Goal: Information Seeking & Learning: Check status

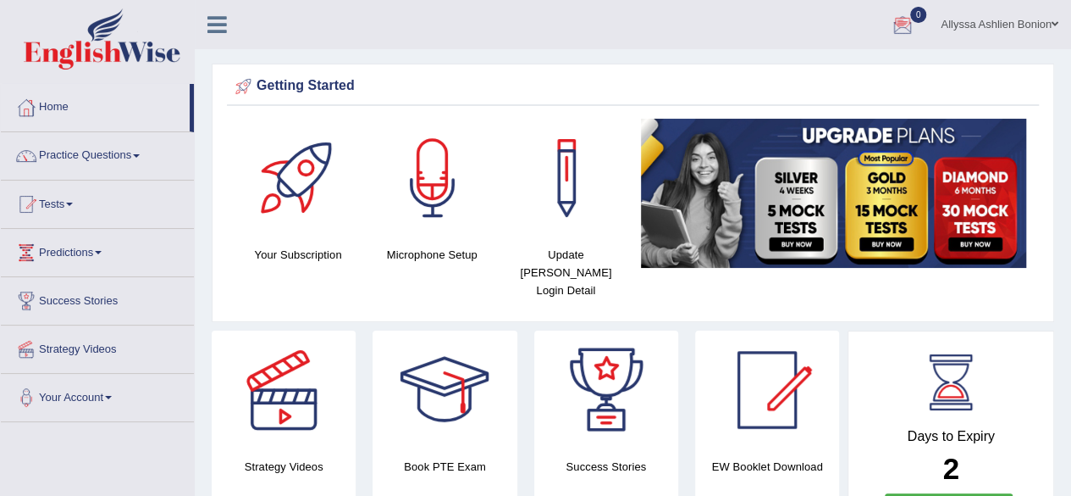
click at [908, 21] on div at bounding box center [902, 25] width 25 height 25
click at [755, 75] on link "See All Alerts" at bounding box center [802, 71] width 94 height 19
click at [78, 198] on link "Tests" at bounding box center [97, 201] width 193 height 42
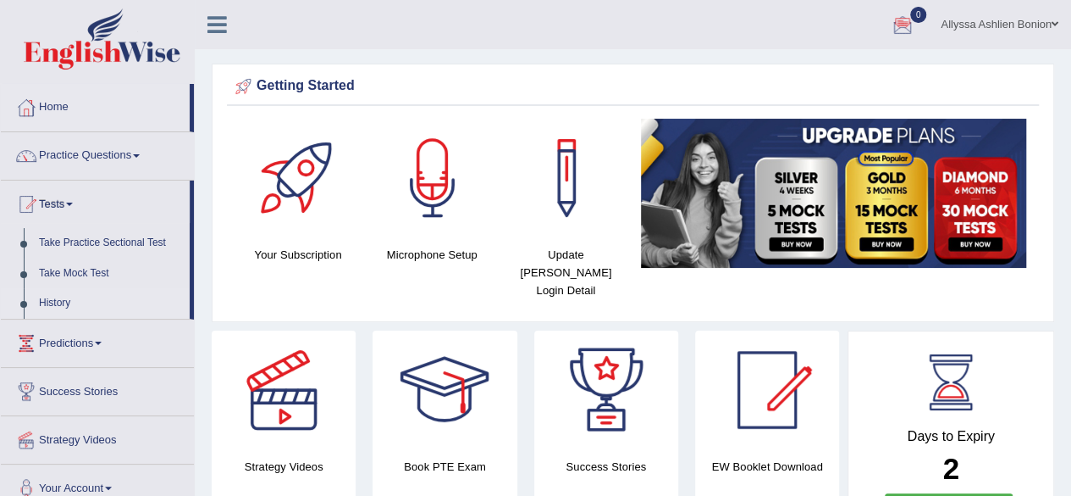
click at [71, 292] on link "History" at bounding box center [110, 303] width 158 height 30
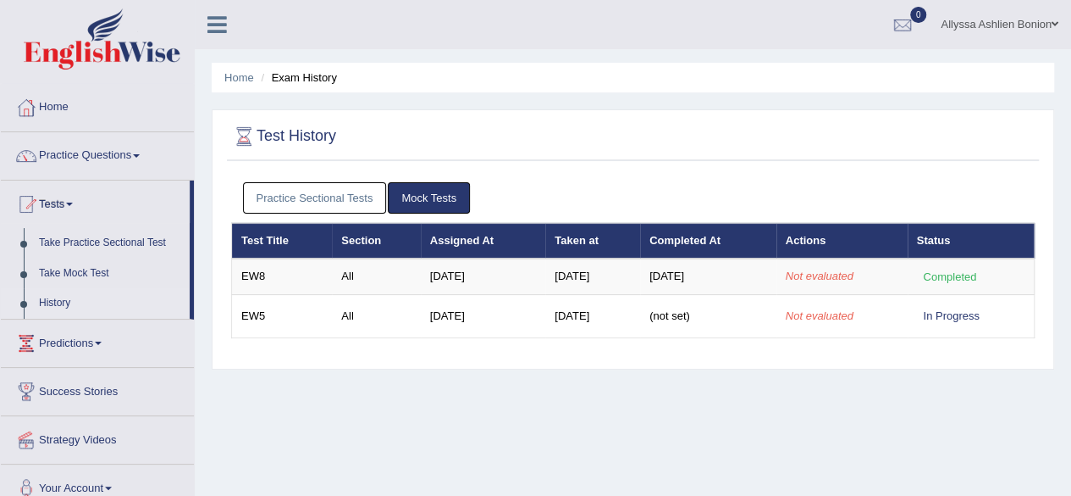
click at [428, 204] on link "Mock Tests" at bounding box center [429, 197] width 82 height 31
click at [341, 201] on link "Practice Sectional Tests" at bounding box center [315, 197] width 144 height 31
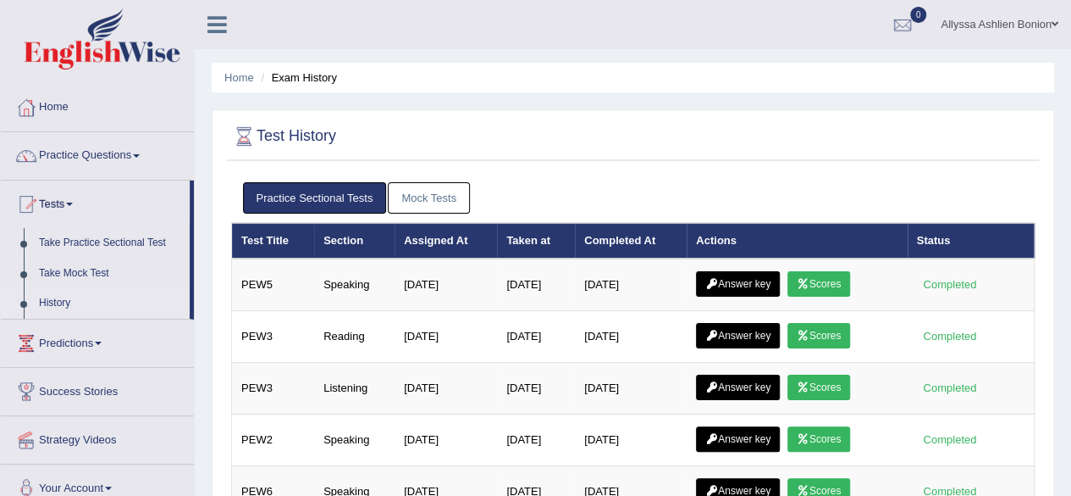
click at [427, 192] on link "Mock Tests" at bounding box center [429, 197] width 82 height 31
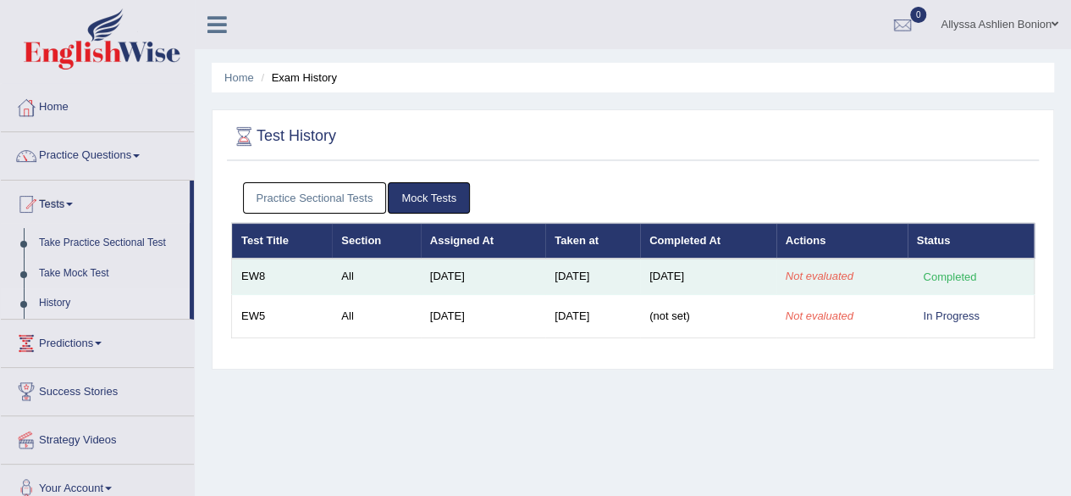
click at [804, 275] on em "Not evaluated" at bounding box center [820, 275] width 68 height 13
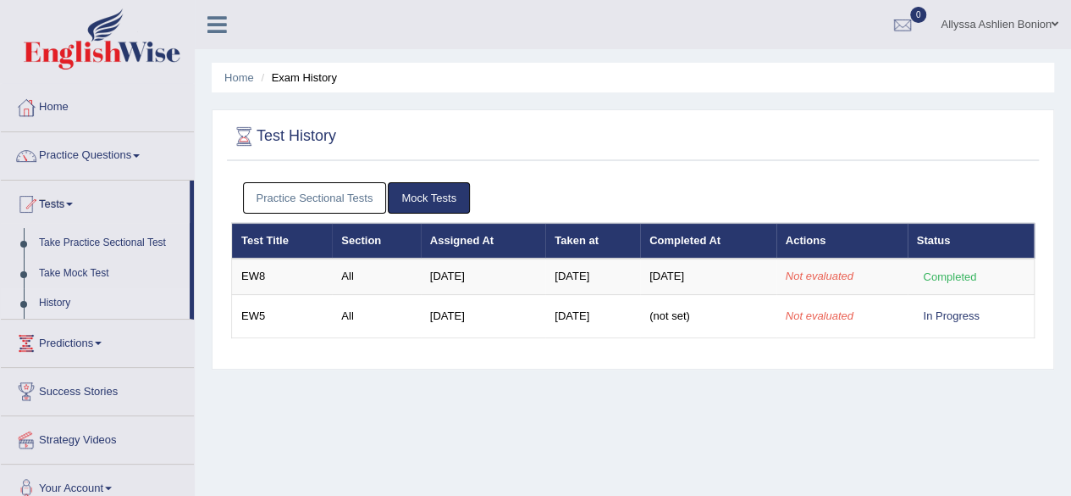
click at [220, 16] on icon at bounding box center [217, 25] width 19 height 22
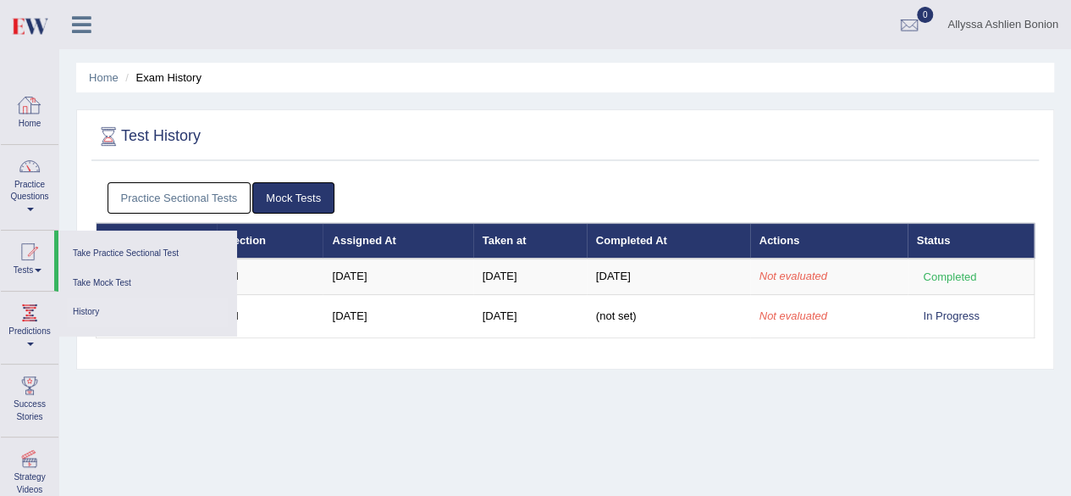
click at [19, 108] on div at bounding box center [29, 104] width 25 height 25
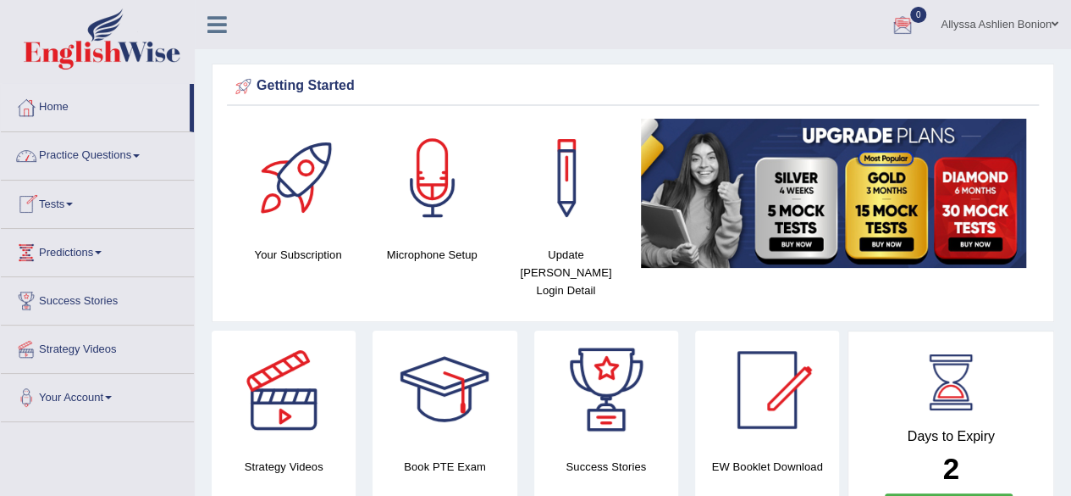
click at [23, 210] on div at bounding box center [26, 203] width 25 height 25
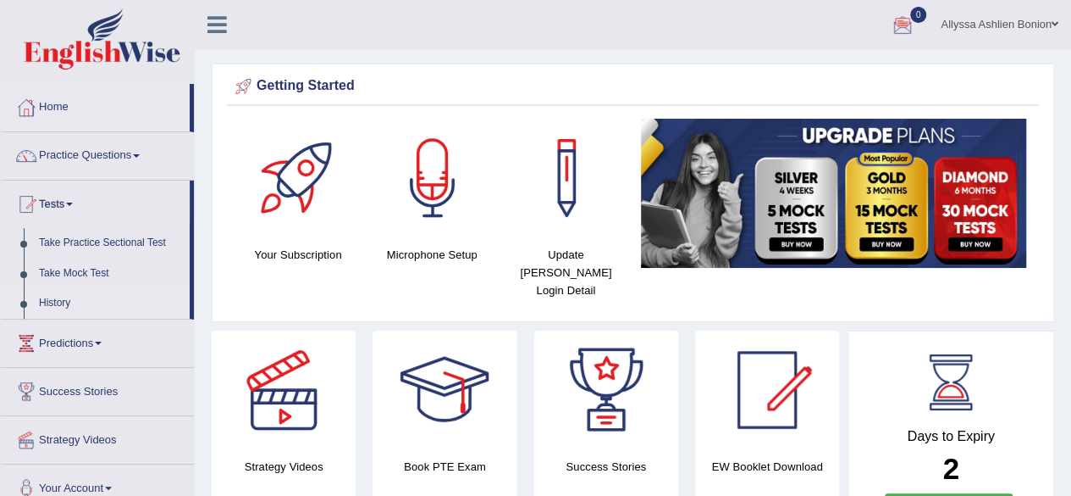
click at [40, 294] on link "History" at bounding box center [110, 303] width 158 height 30
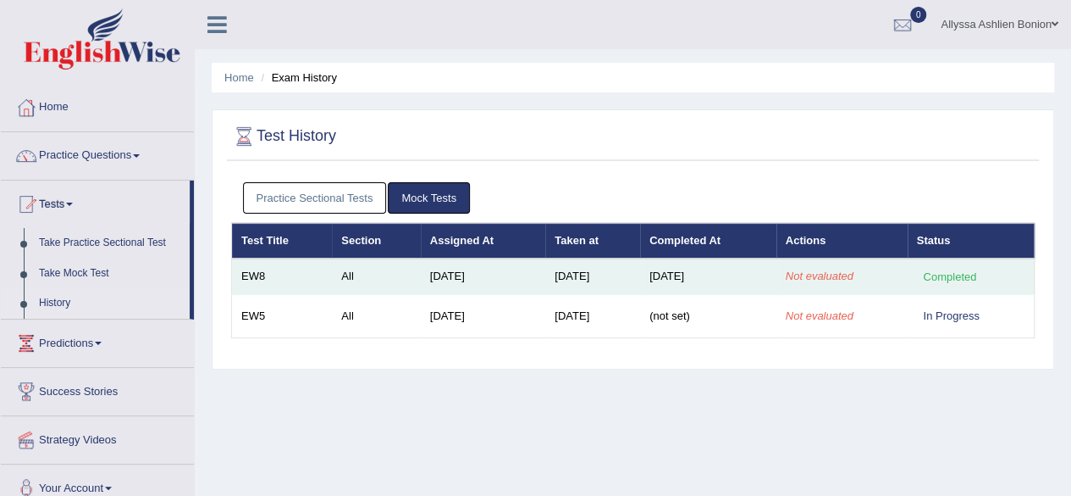
click at [944, 279] on div "Completed" at bounding box center [950, 277] width 66 height 18
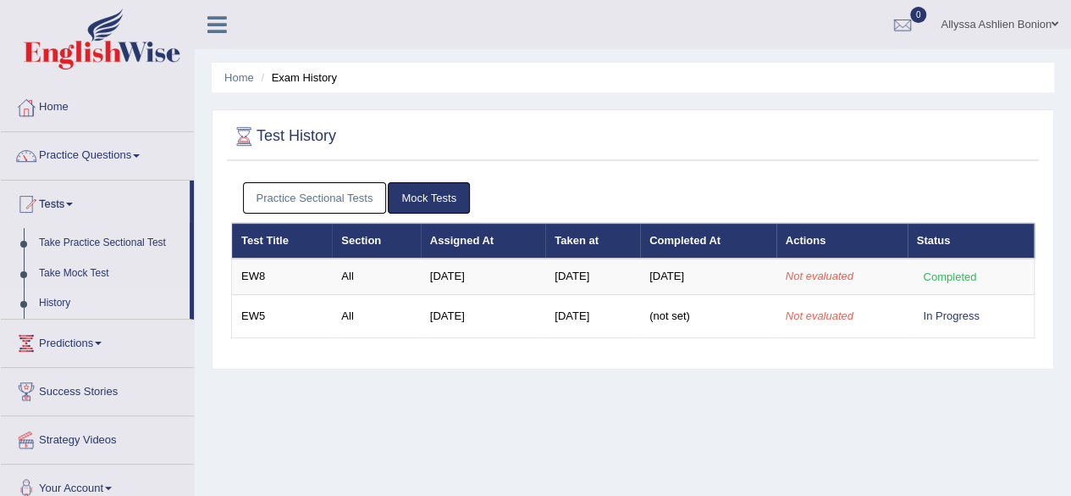
click at [901, 11] on link "0" at bounding box center [903, 22] width 51 height 44
click at [830, 67] on link "See All Alerts" at bounding box center [802, 71] width 94 height 19
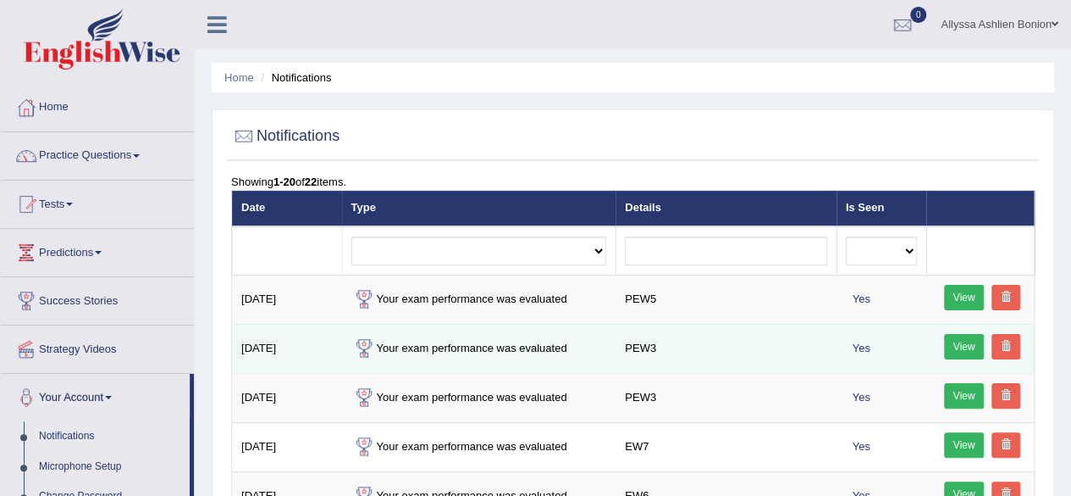
click at [955, 341] on link "View" at bounding box center [964, 346] width 41 height 25
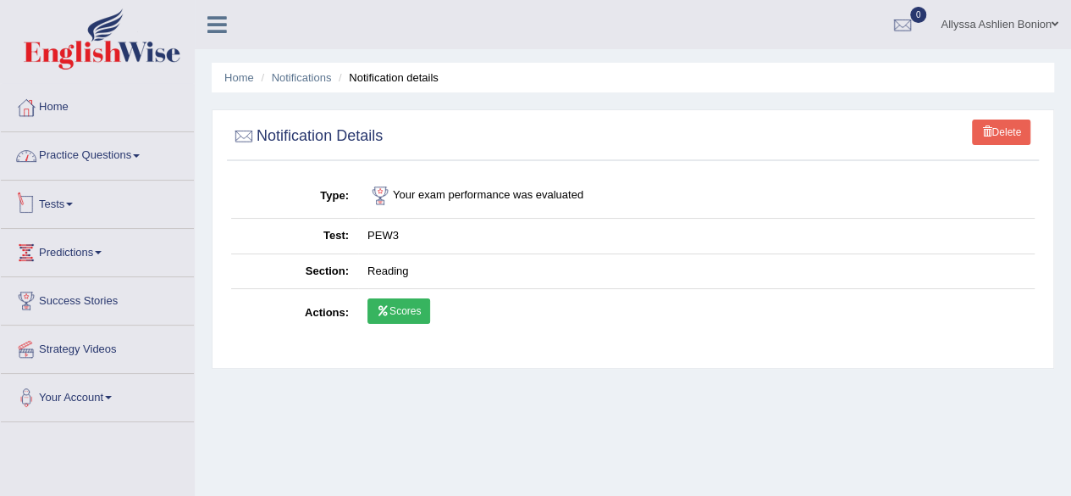
click at [58, 185] on link "Tests" at bounding box center [97, 201] width 193 height 42
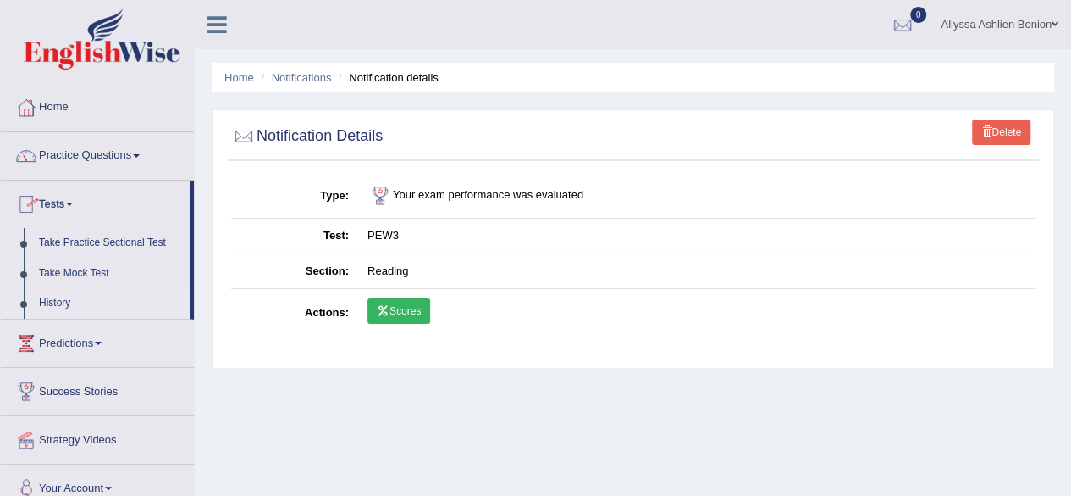
click at [62, 306] on link "History" at bounding box center [110, 303] width 158 height 30
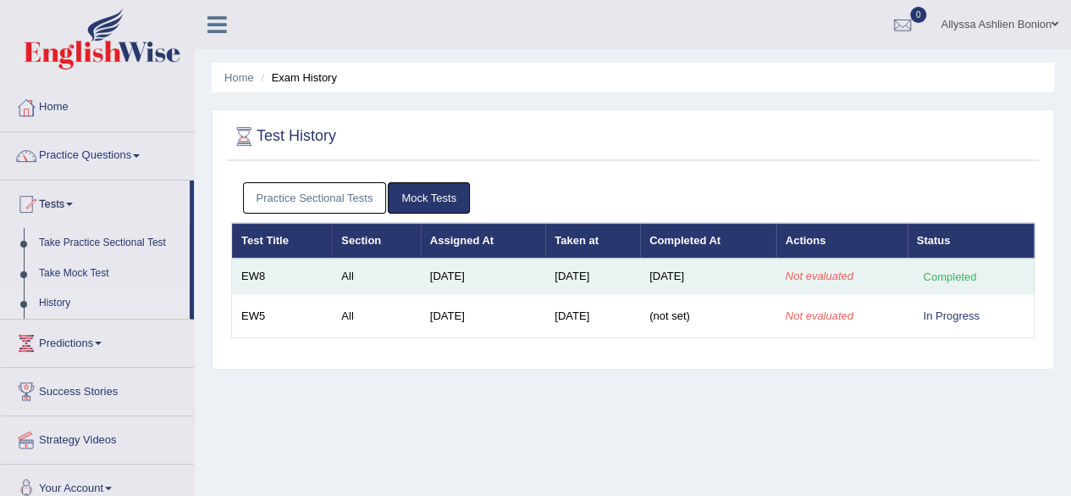
click at [833, 271] on em "Not evaluated" at bounding box center [820, 275] width 68 height 13
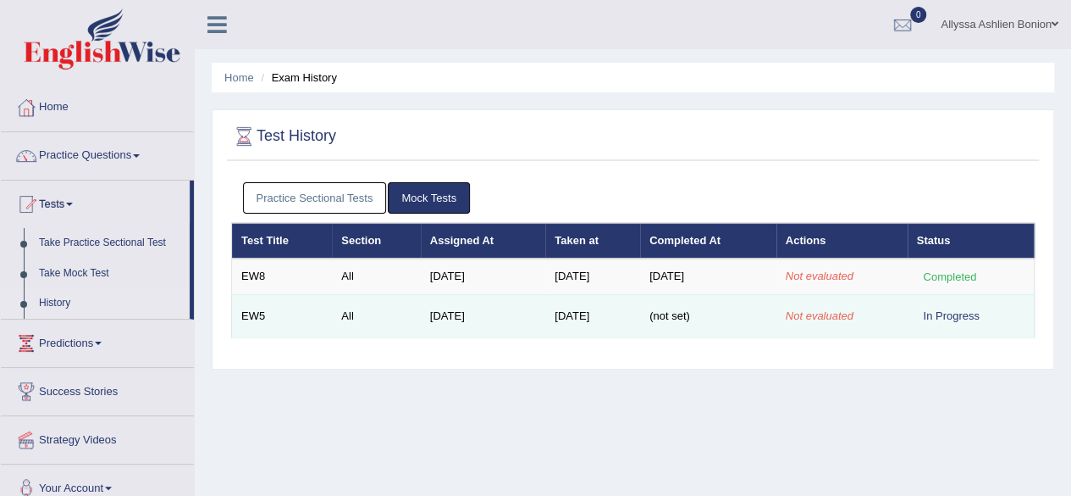
click at [959, 313] on div "In Progress" at bounding box center [951, 316] width 69 height 18
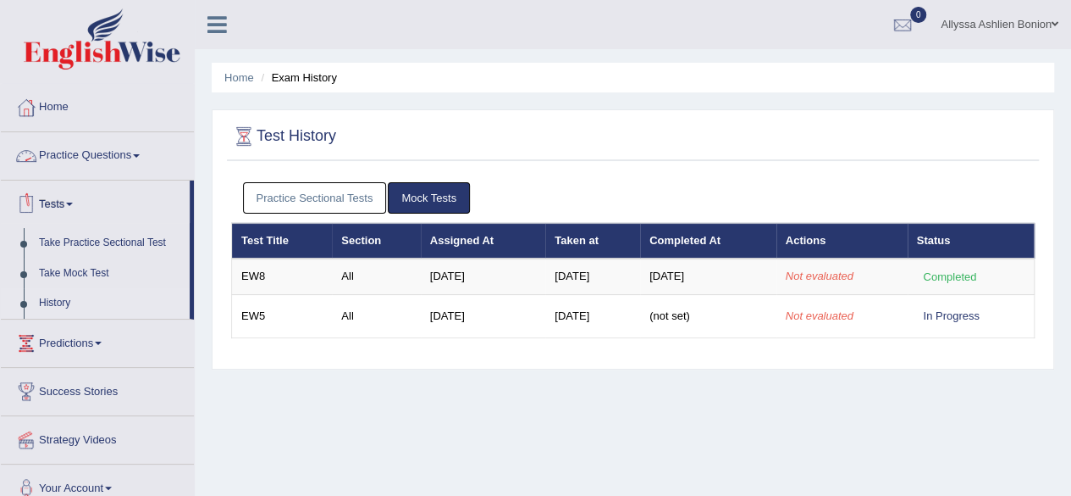
click at [408, 197] on link "Mock Tests" at bounding box center [429, 197] width 82 height 31
click at [371, 196] on link "Practice Sectional Tests" at bounding box center [315, 197] width 144 height 31
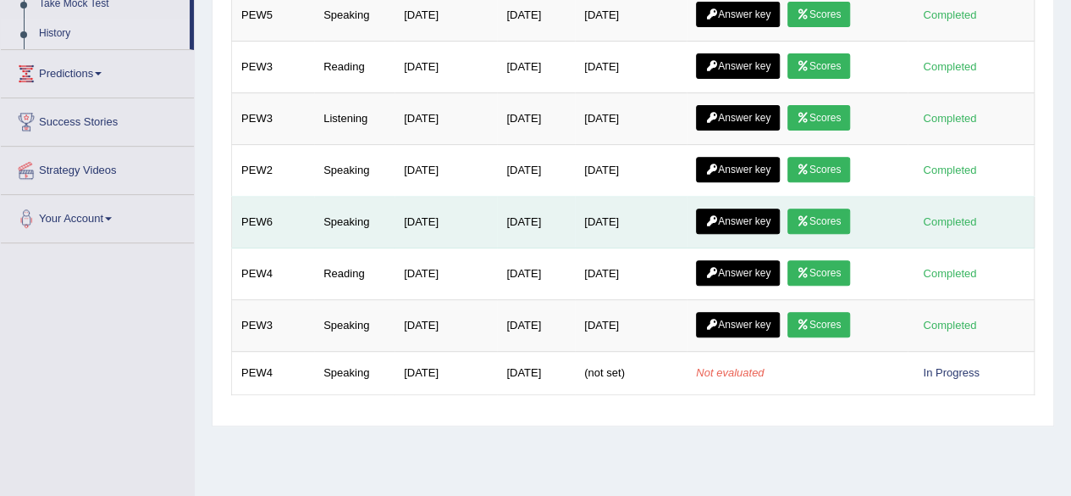
scroll to position [284, 0]
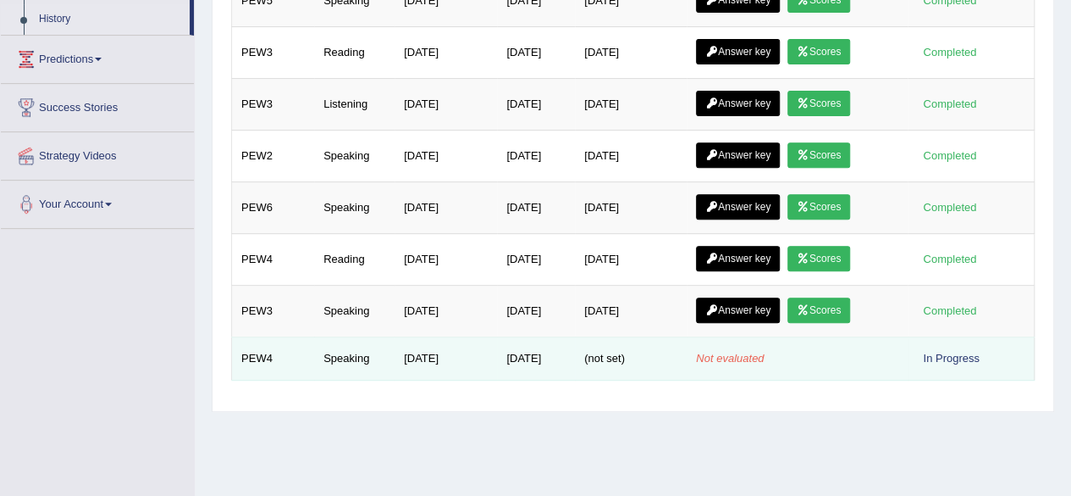
click at [472, 365] on td "[DATE]" at bounding box center [446, 358] width 102 height 43
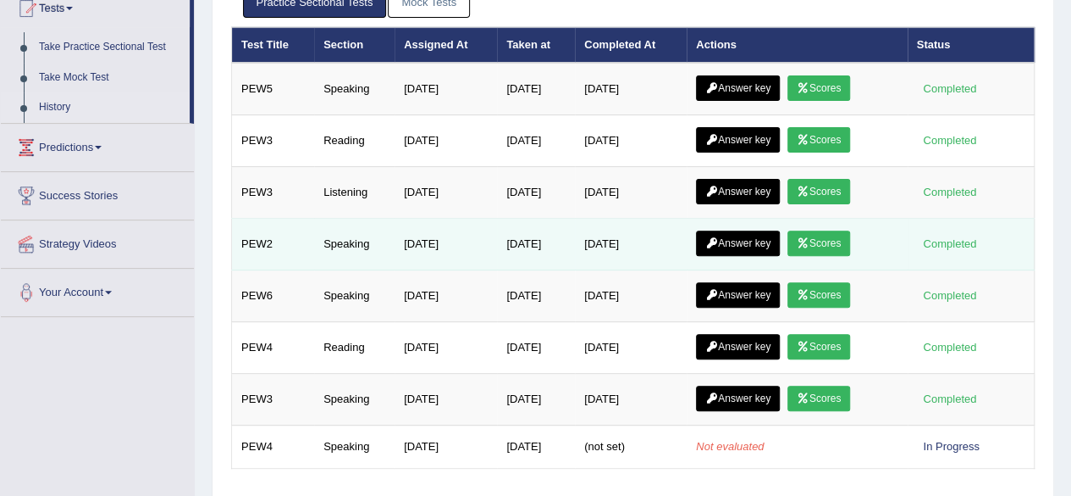
scroll to position [192, 0]
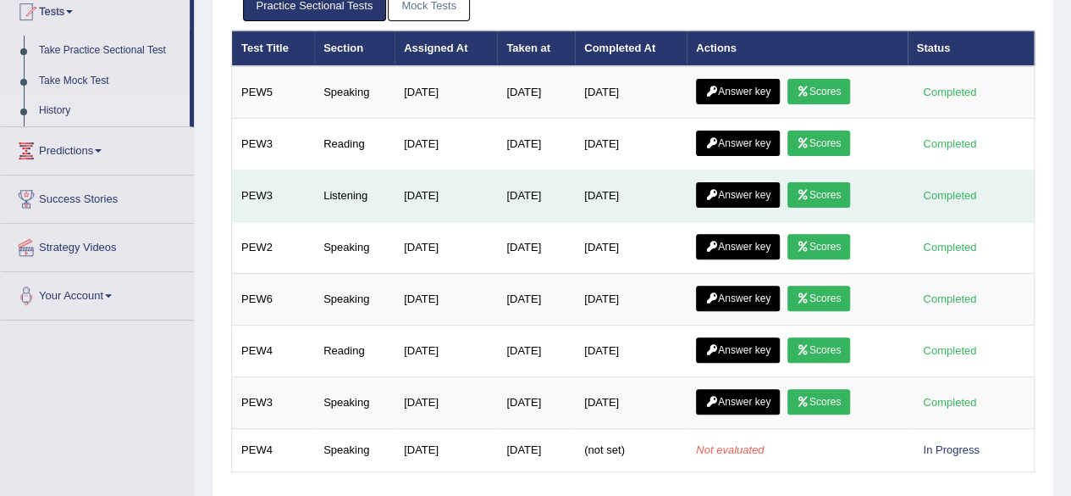
click at [828, 189] on link "Scores" at bounding box center [819, 194] width 63 height 25
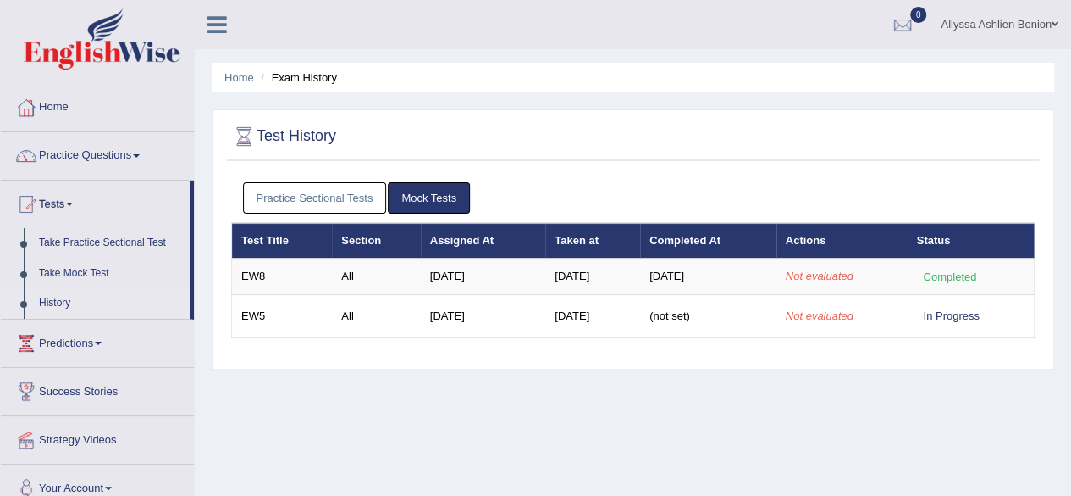
click at [408, 201] on link "Mock Tests" at bounding box center [429, 197] width 82 height 31
click at [346, 198] on link "Practice Sectional Tests" at bounding box center [315, 197] width 144 height 31
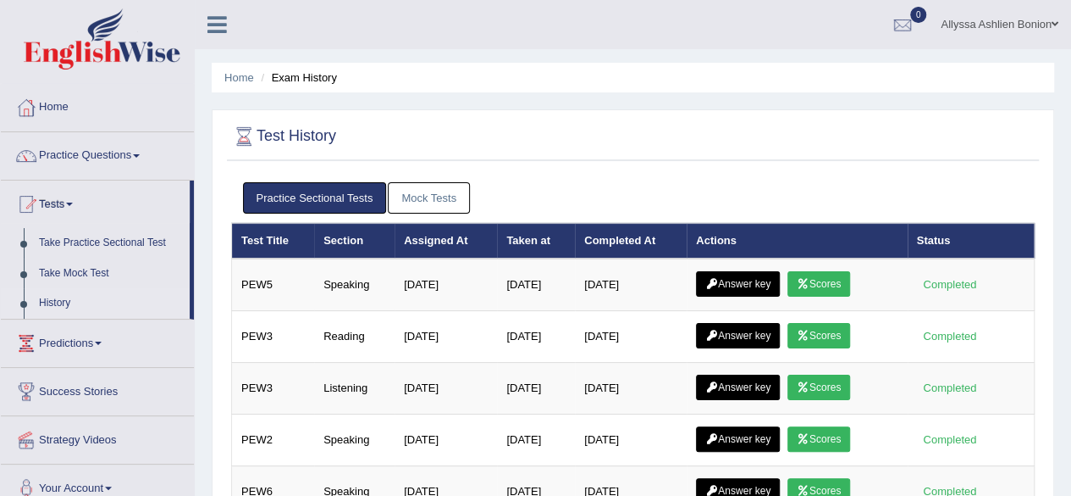
click at [418, 196] on link "Mock Tests" at bounding box center [429, 197] width 82 height 31
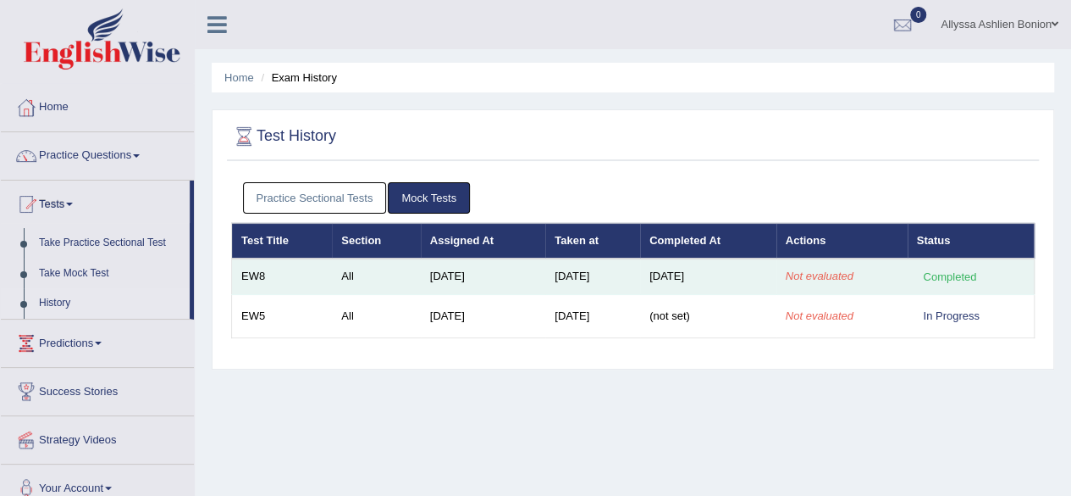
click at [823, 275] on em "Not evaluated" at bounding box center [820, 275] width 68 height 13
click at [936, 274] on div "Completed" at bounding box center [950, 277] width 66 height 18
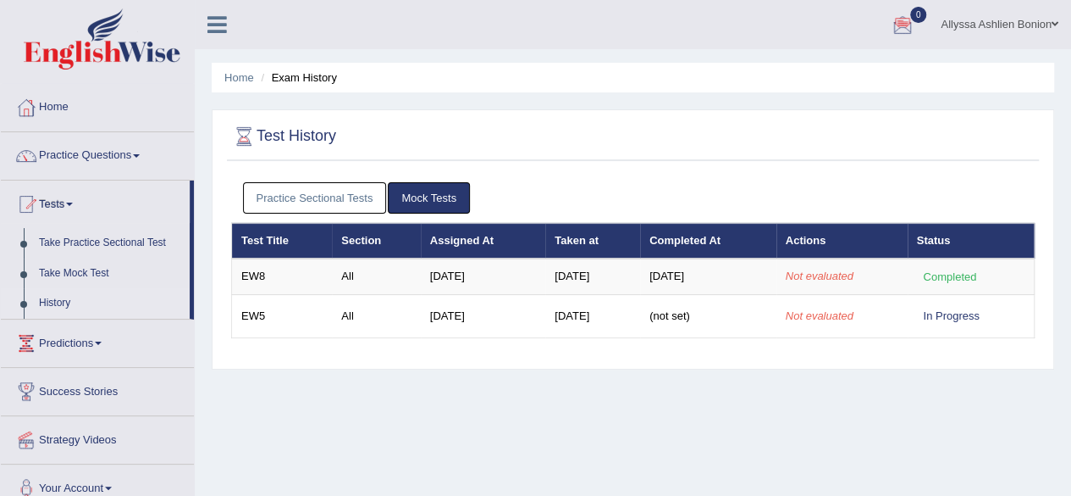
click at [970, 26] on link "Allyssa Ashlien Bonion" at bounding box center [999, 22] width 143 height 44
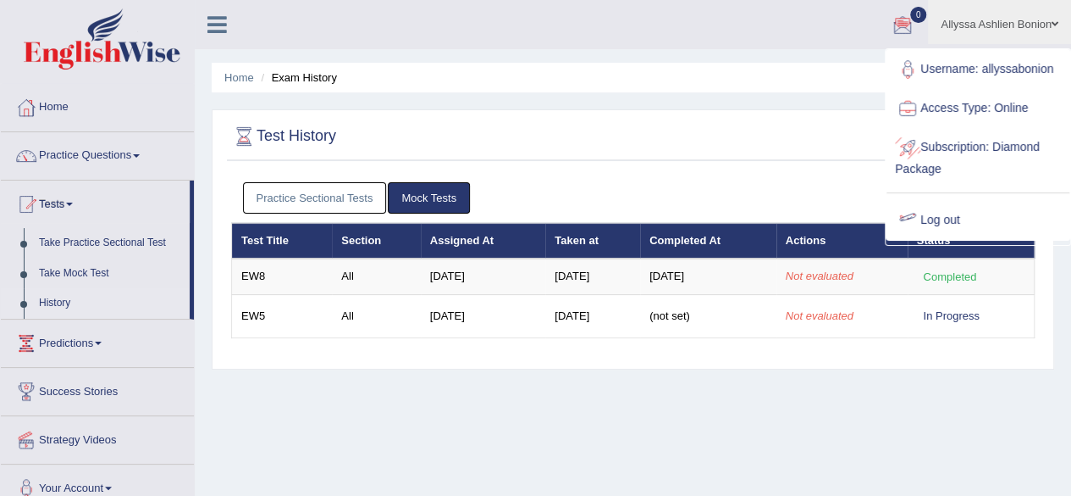
click at [933, 228] on link "Log out" at bounding box center [978, 220] width 183 height 39
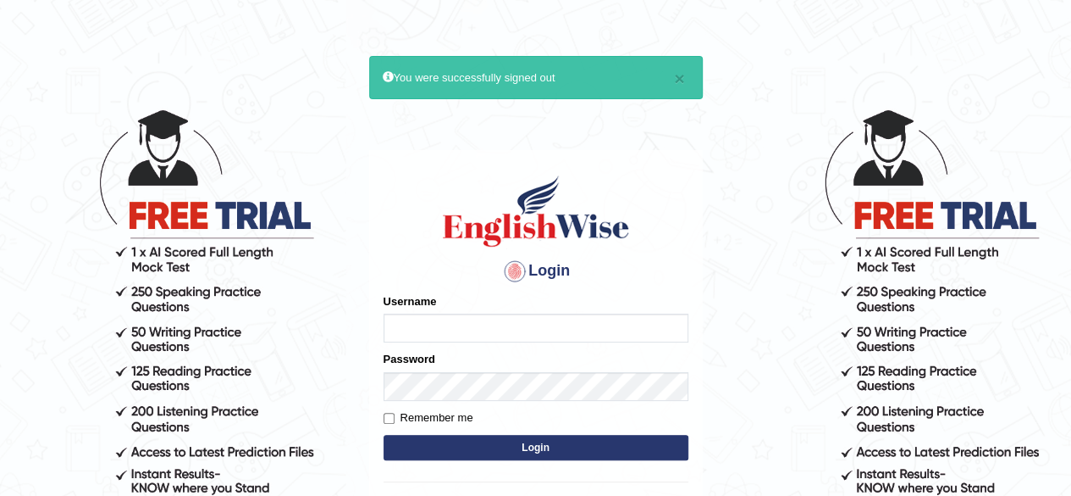
type input "allyssabonion"
click at [458, 446] on button "Login" at bounding box center [536, 447] width 305 height 25
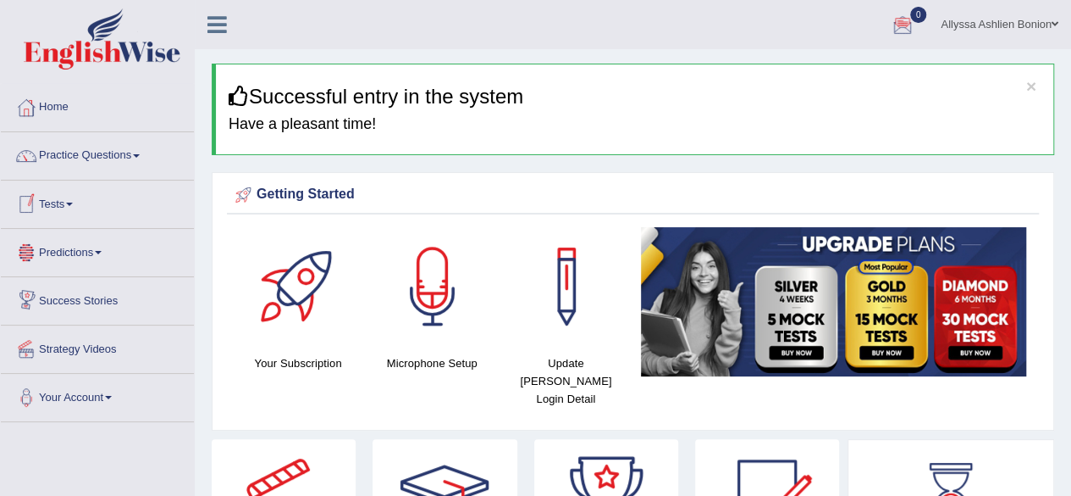
click at [42, 204] on link "Tests" at bounding box center [97, 201] width 193 height 42
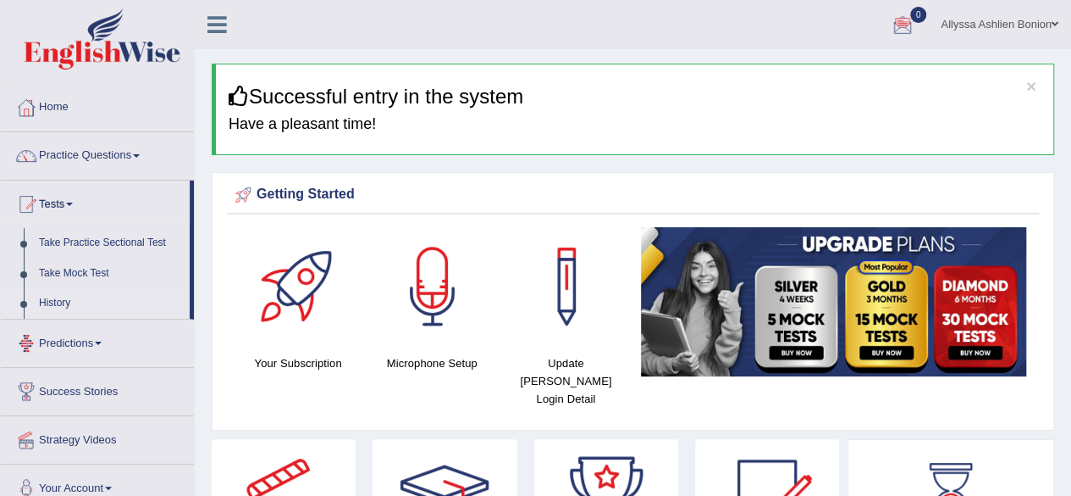
click at [44, 298] on link "History" at bounding box center [110, 303] width 158 height 30
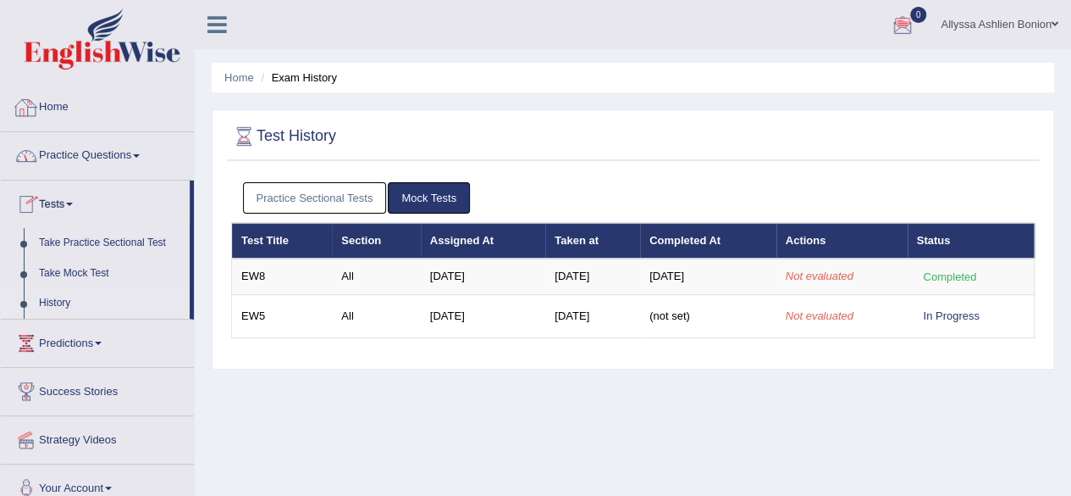
click at [112, 114] on link "Home" at bounding box center [97, 105] width 193 height 42
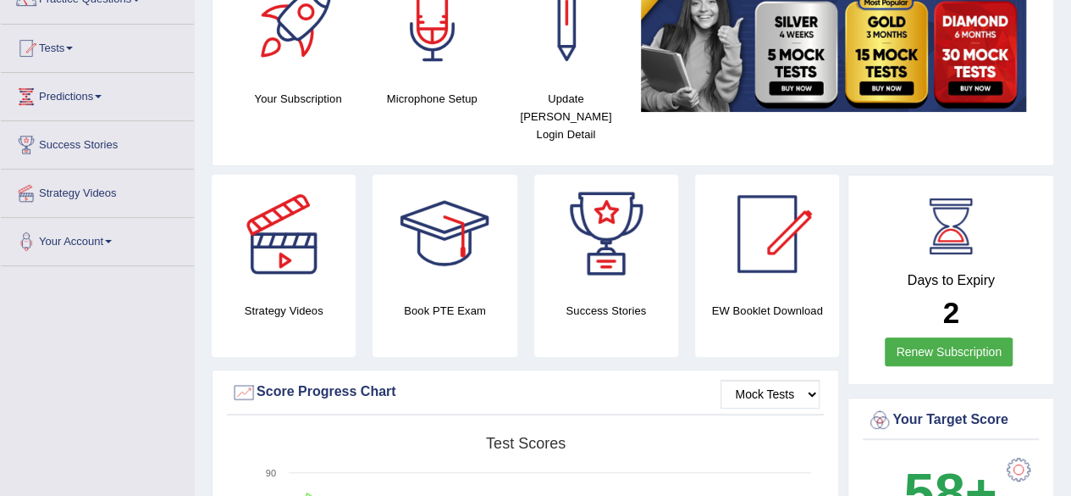
scroll to position [6, 0]
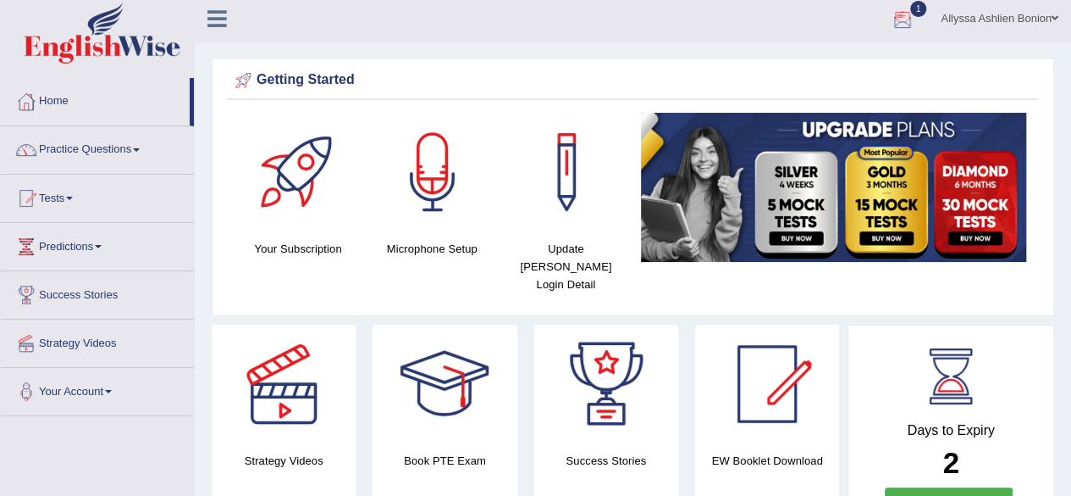
click at [905, 11] on div at bounding box center [902, 19] width 25 height 25
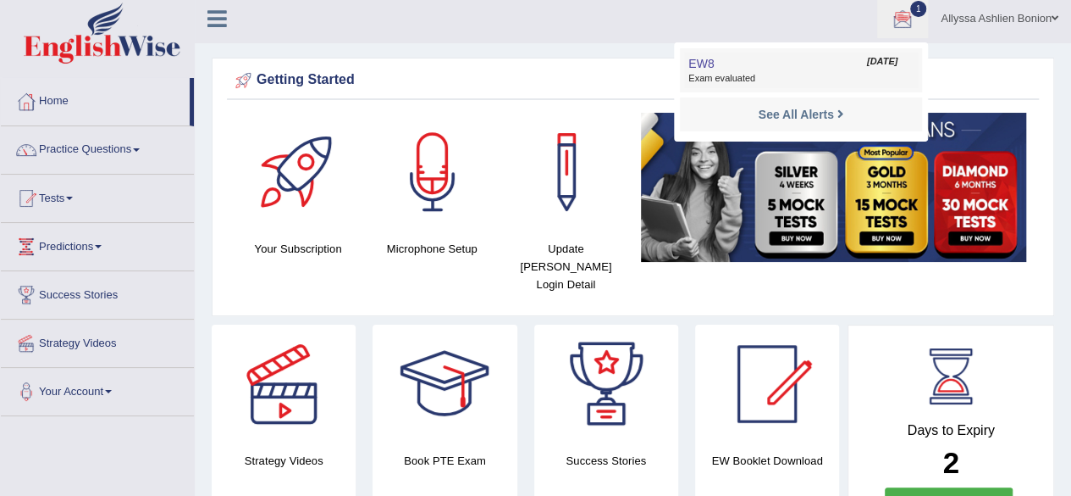
click at [859, 80] on span "Exam evaluated" at bounding box center [801, 79] width 225 height 14
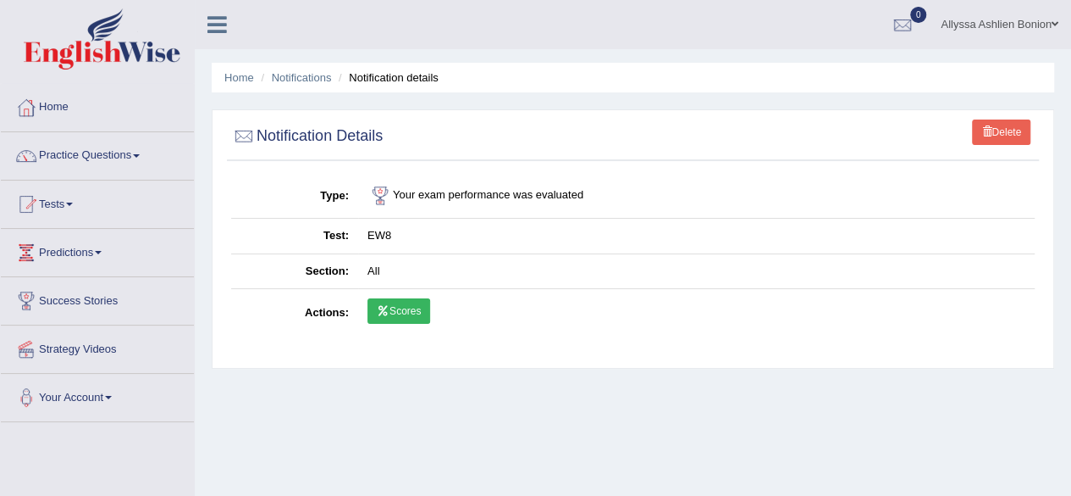
click at [400, 299] on link "Scores" at bounding box center [399, 310] width 63 height 25
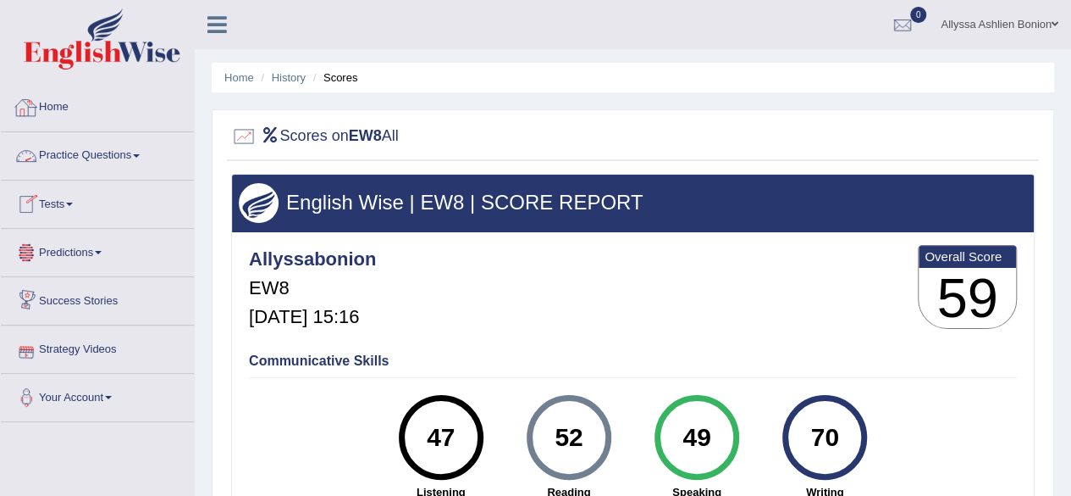
click at [82, 106] on link "Home" at bounding box center [97, 105] width 193 height 42
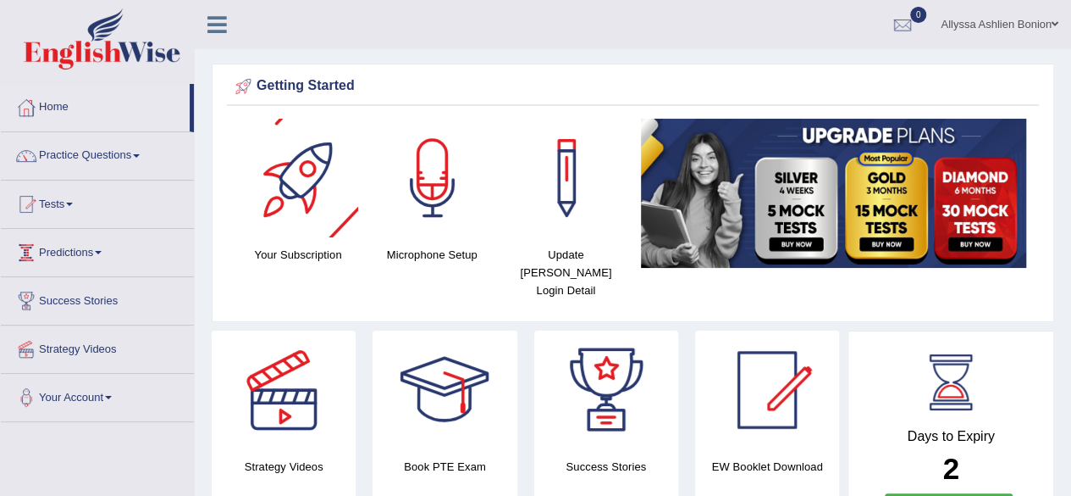
click at [66, 218] on link "Tests" at bounding box center [97, 201] width 193 height 42
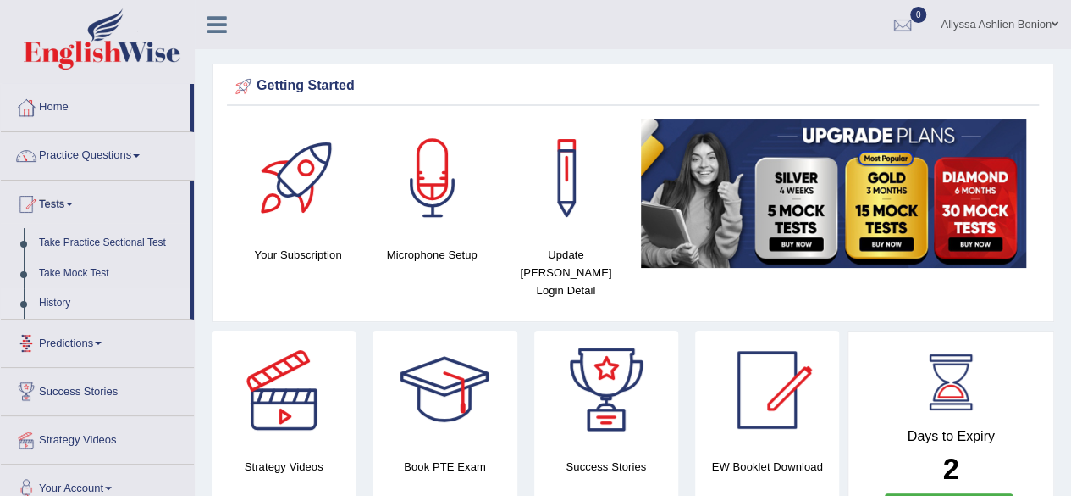
click at [91, 302] on link "History" at bounding box center [110, 303] width 158 height 30
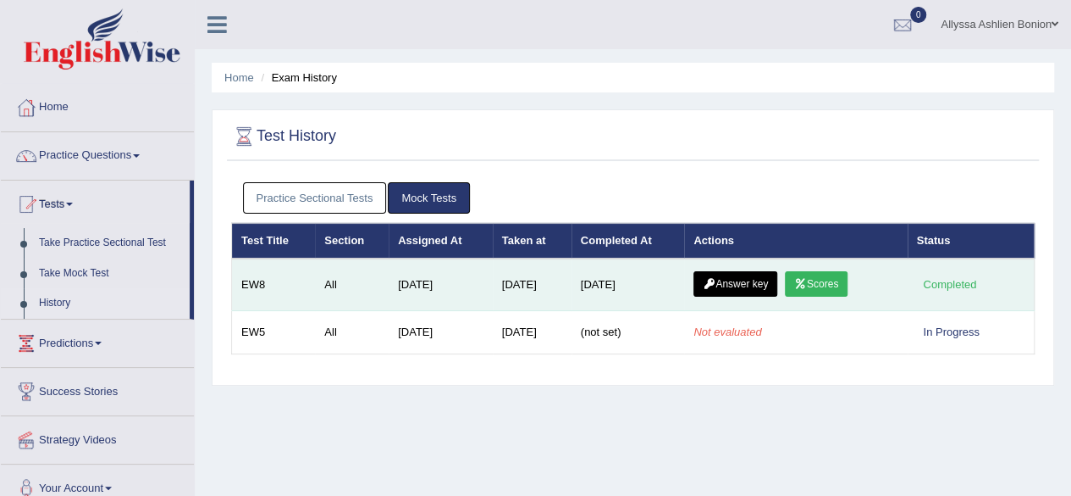
click at [732, 280] on link "Answer key" at bounding box center [736, 283] width 84 height 25
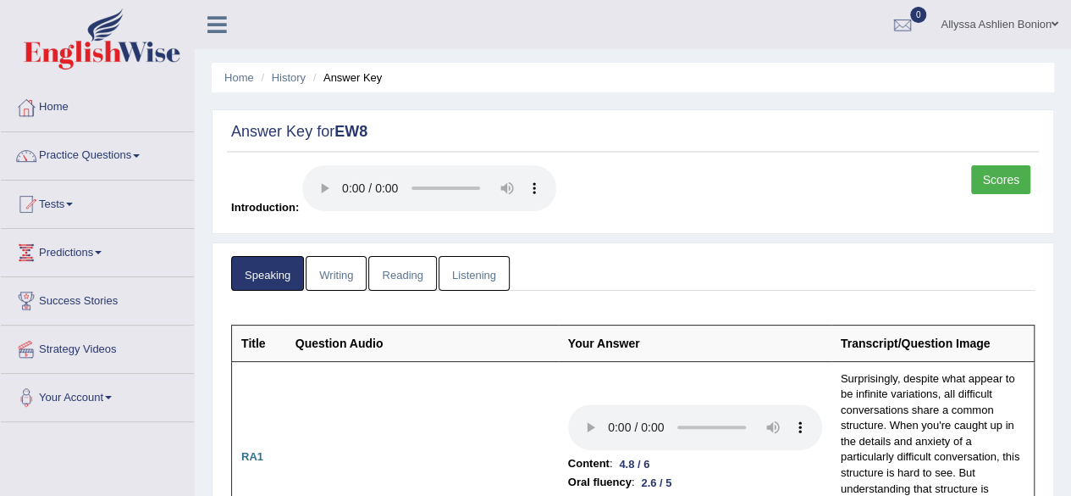
click at [329, 269] on link "Writing" at bounding box center [336, 273] width 61 height 35
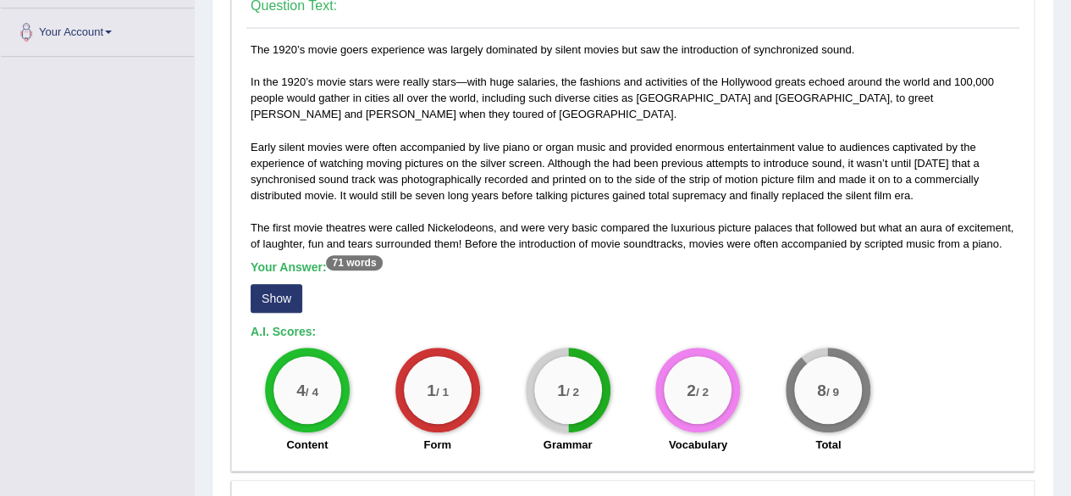
scroll to position [366, 0]
click at [272, 296] on button "Show" at bounding box center [277, 297] width 52 height 29
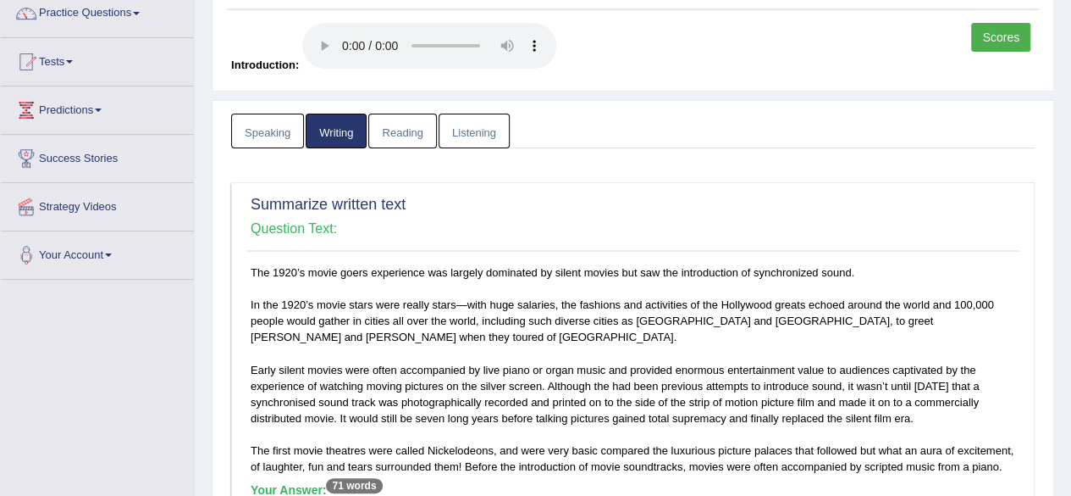
scroll to position [0, 0]
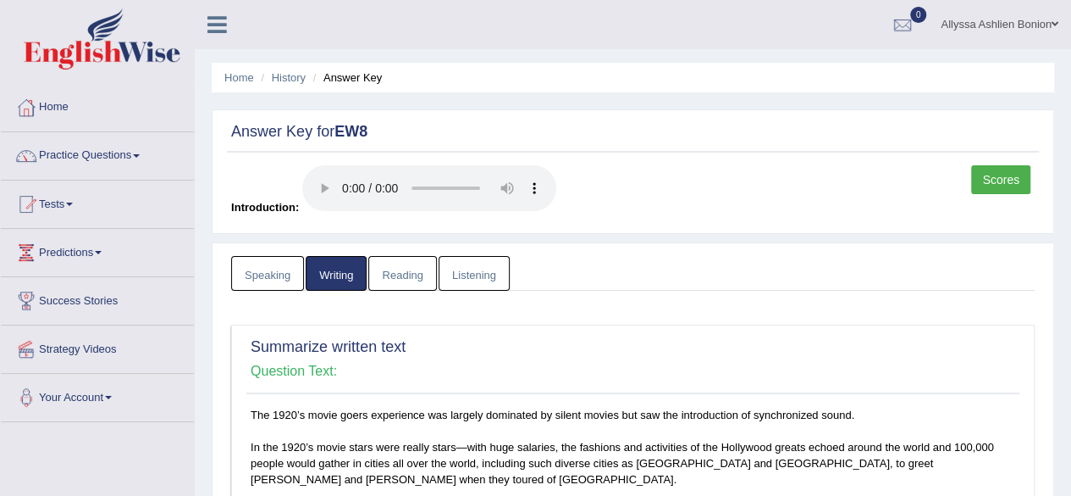
click at [408, 263] on link "Reading" at bounding box center [402, 273] width 68 height 35
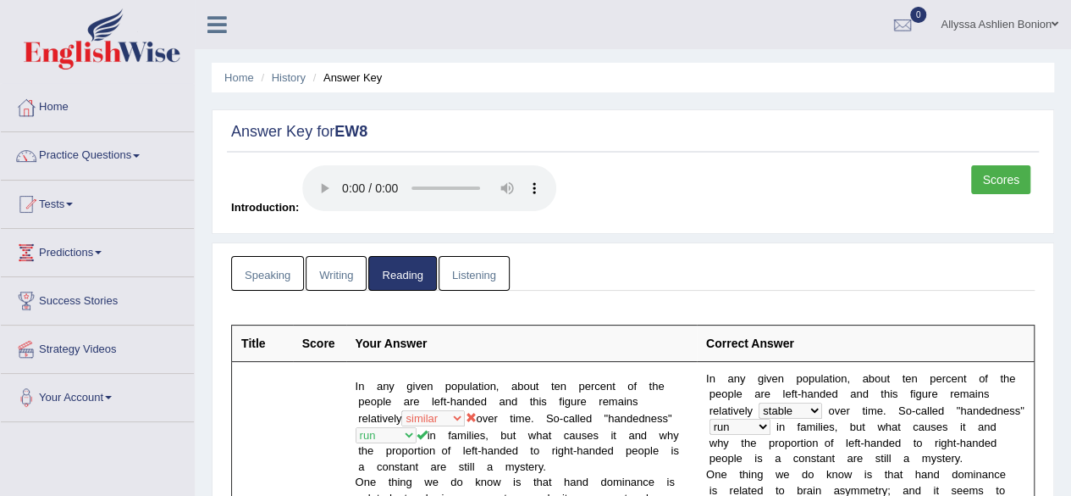
click at [483, 277] on link "Listening" at bounding box center [474, 273] width 71 height 35
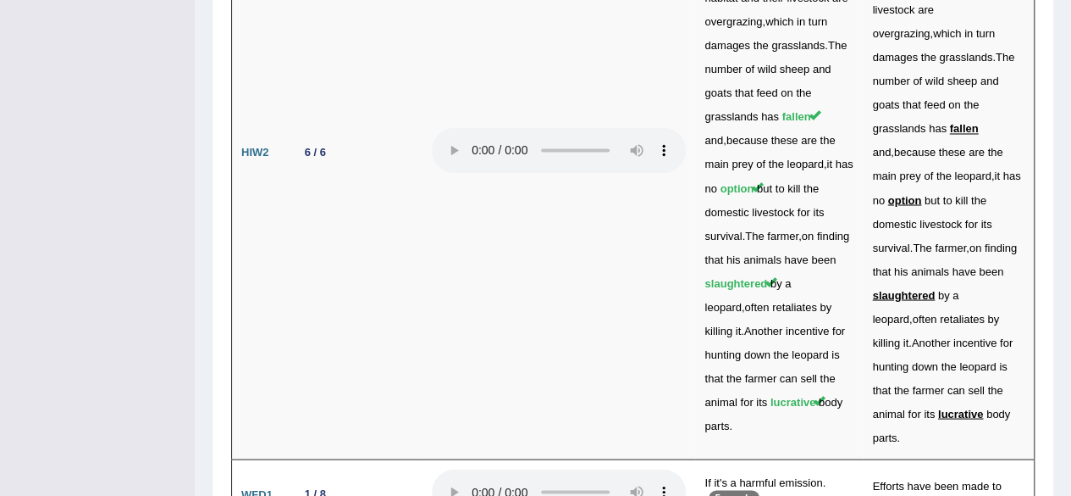
scroll to position [4636, 0]
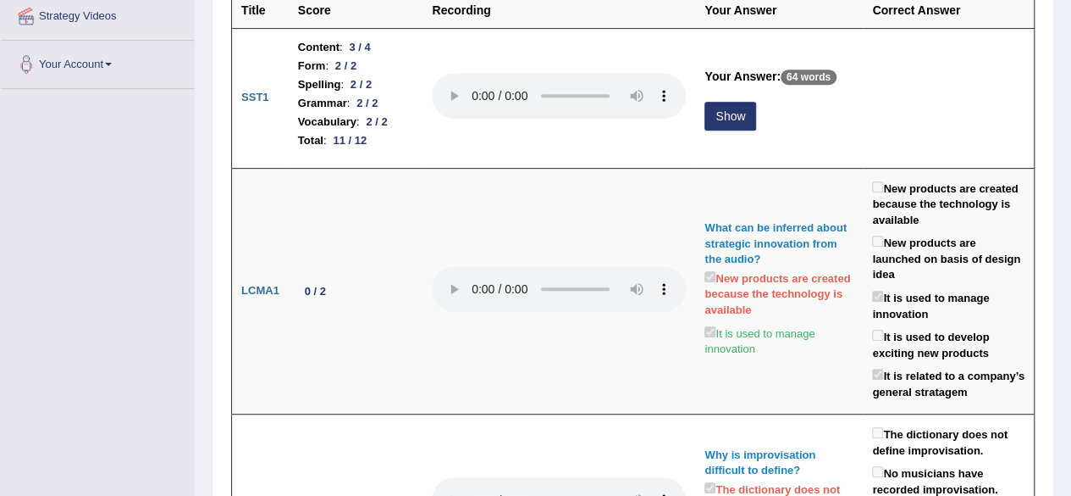
scroll to position [0, 0]
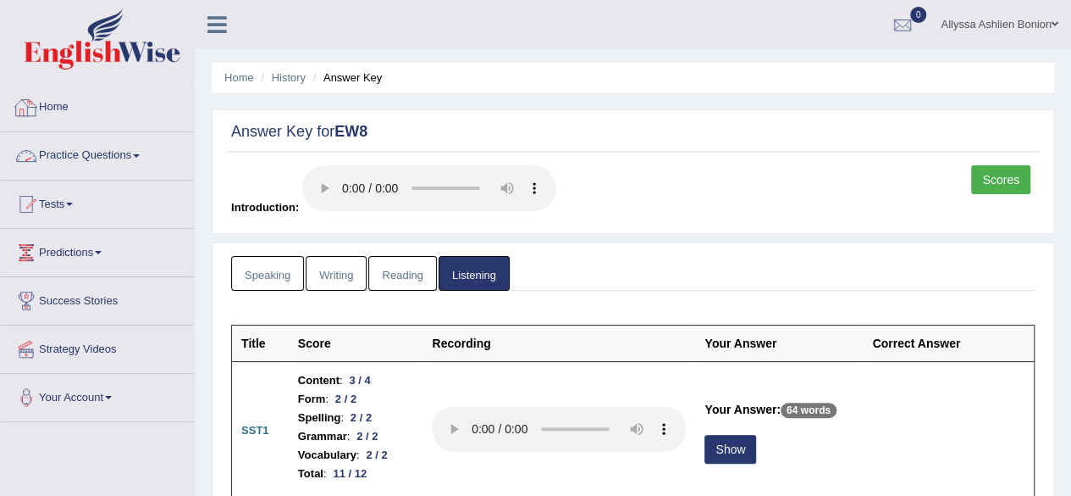
click at [75, 104] on link "Home" at bounding box center [97, 105] width 193 height 42
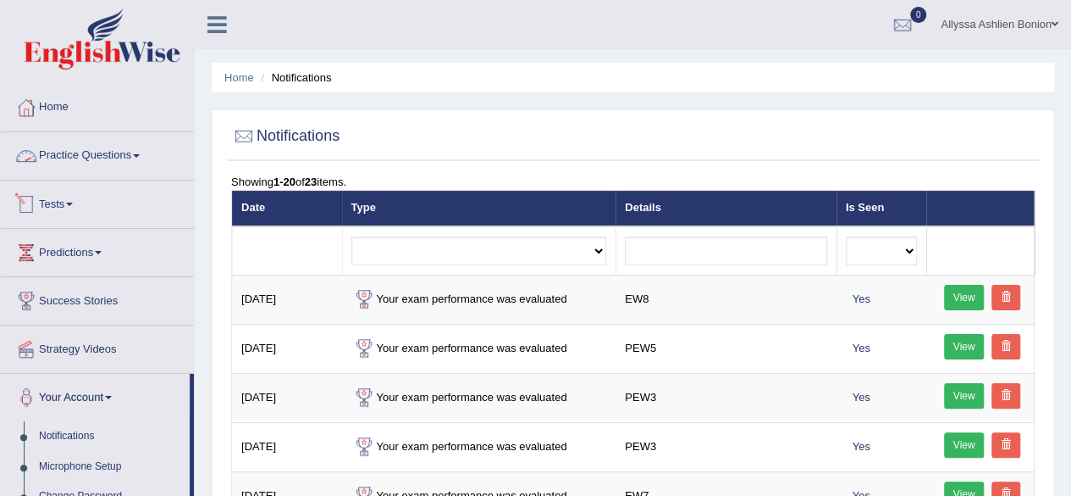
click at [63, 195] on link "Tests" at bounding box center [97, 201] width 193 height 42
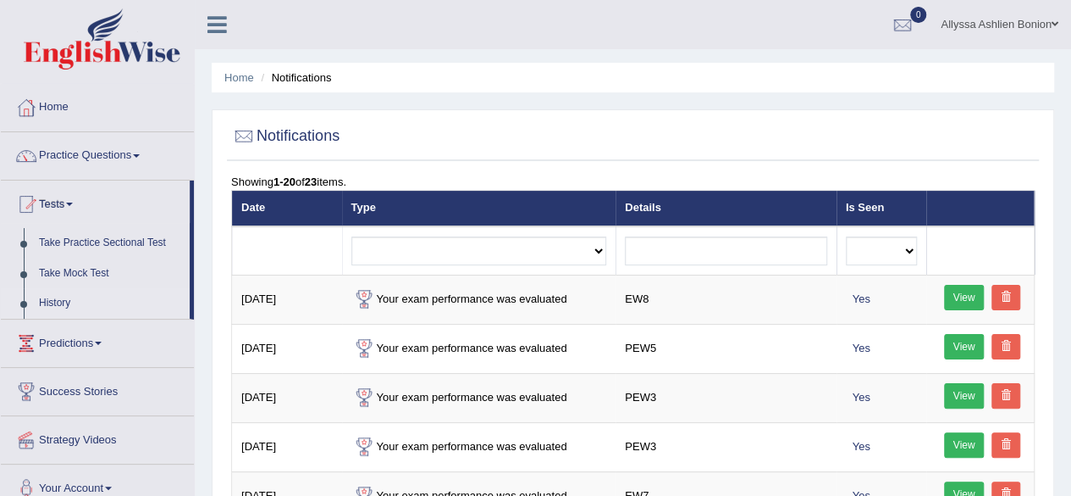
click at [71, 298] on link "History" at bounding box center [110, 303] width 158 height 30
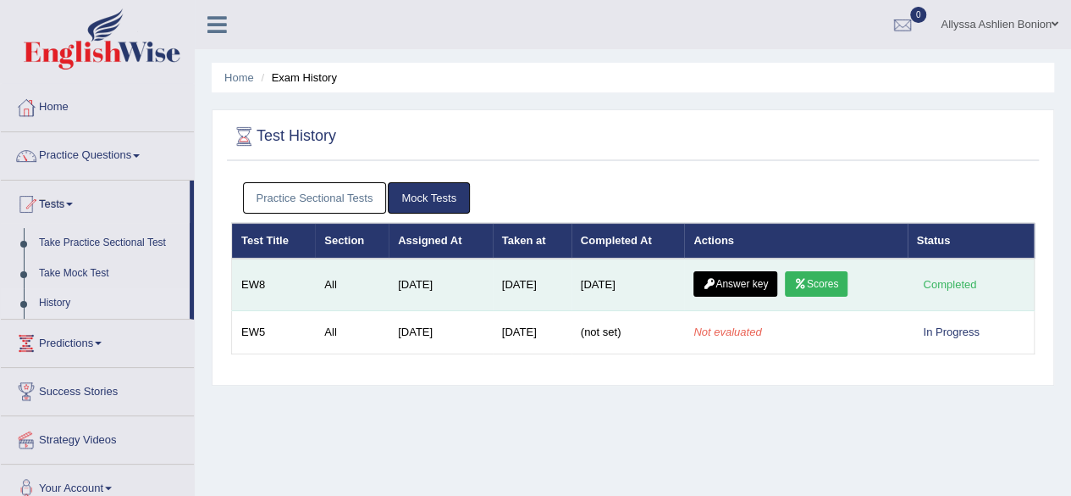
click at [821, 282] on link "Scores" at bounding box center [816, 283] width 63 height 25
